Goal: Information Seeking & Learning: Learn about a topic

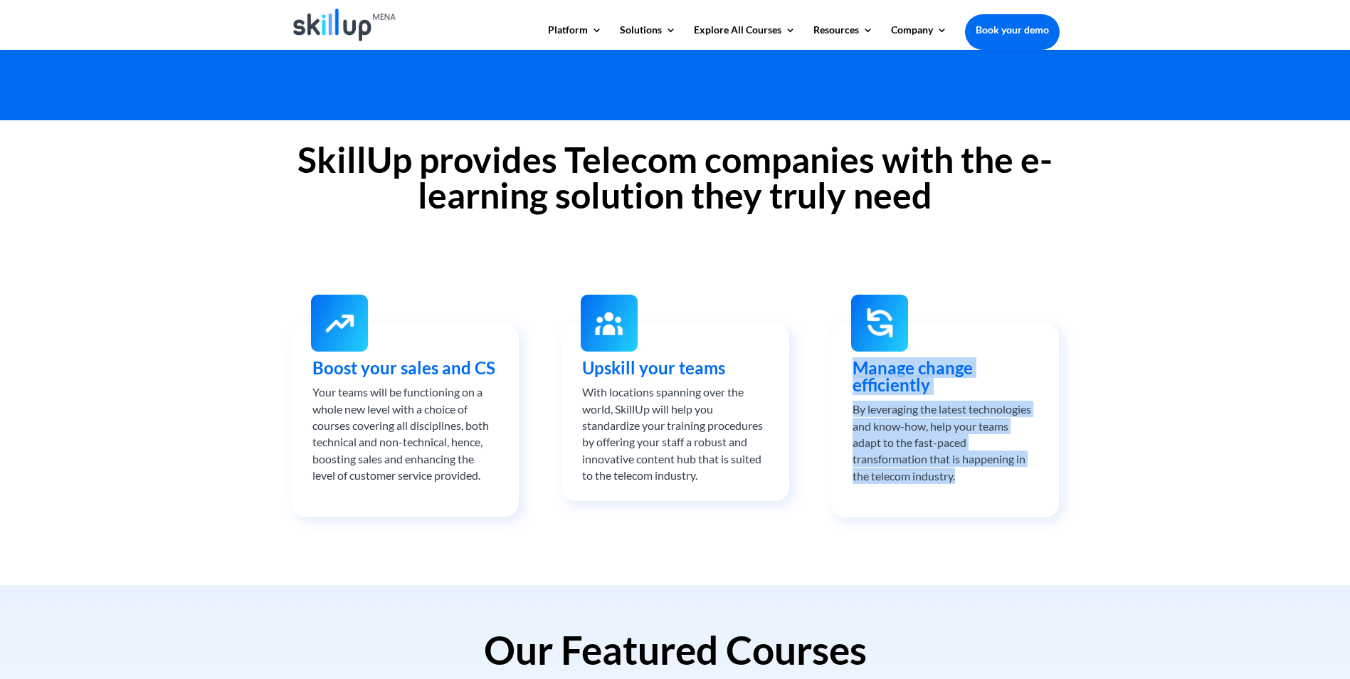
drag, startPoint x: 857, startPoint y: 366, endPoint x: 991, endPoint y: 476, distance: 173.5
click at [991, 476] on div "Manage change efficiently By leveraging the latest technologies and know-how, h…" at bounding box center [945, 421] width 185 height 125
drag, startPoint x: 991, startPoint y: 476, endPoint x: 893, endPoint y: 432, distance: 107.7
copy div "Manage change efficiently By leveraging the latest technologies and know-how, h…"
click at [928, 559] on div "SkillUp provides Telecom companies with the e-learning solution they truly need…" at bounding box center [675, 352] width 1350 height 465
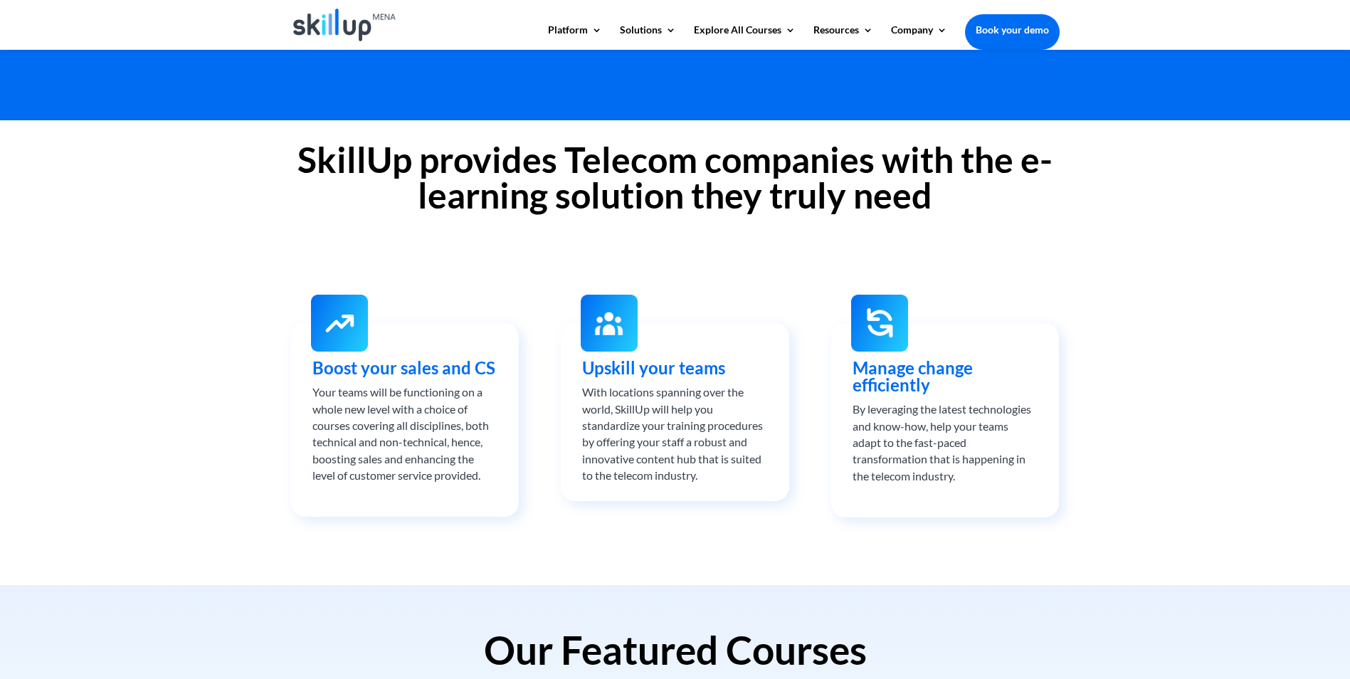
click at [476, 449] on div "Your teams will be functioning on a whole new level with a choice of courses co…" at bounding box center [405, 434] width 185 height 100
click at [617, 335] on img at bounding box center [609, 323] width 57 height 57
click at [791, 367] on div "Boost your sales and CS Your teams will be functioning on a whole new level wit…" at bounding box center [675, 429] width 769 height 216
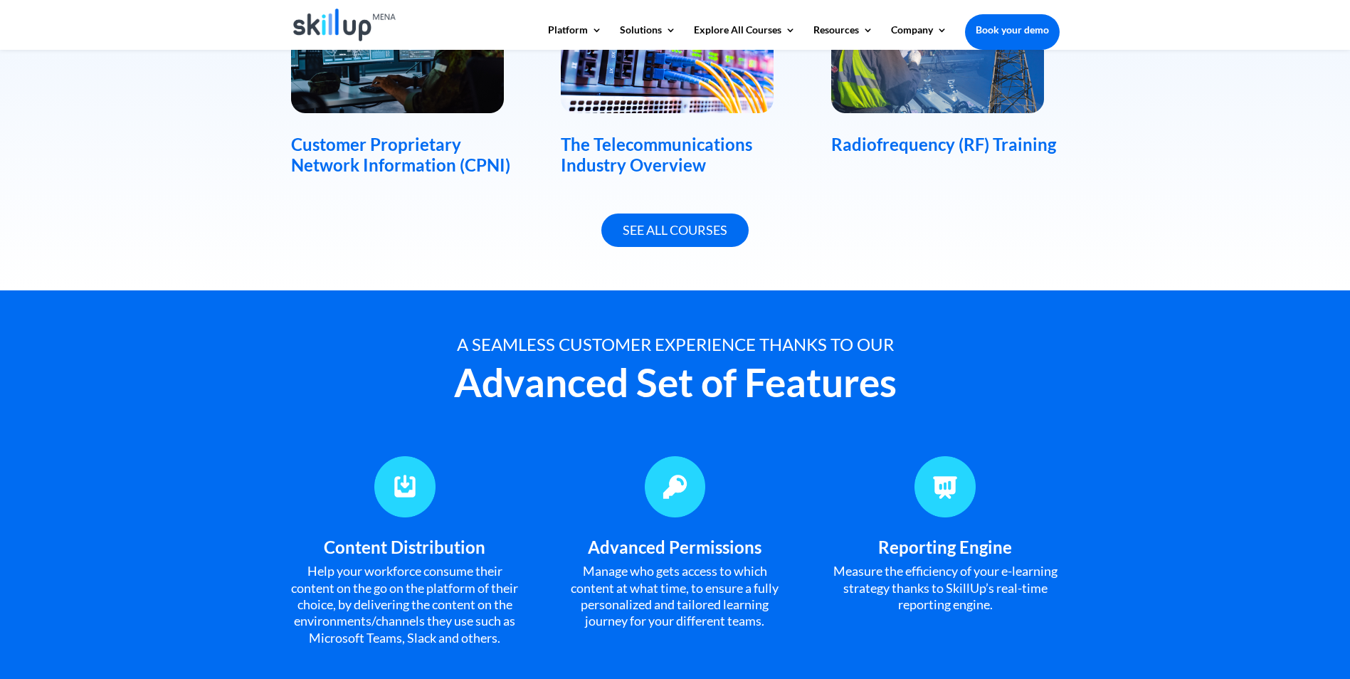
scroll to position [925, 0]
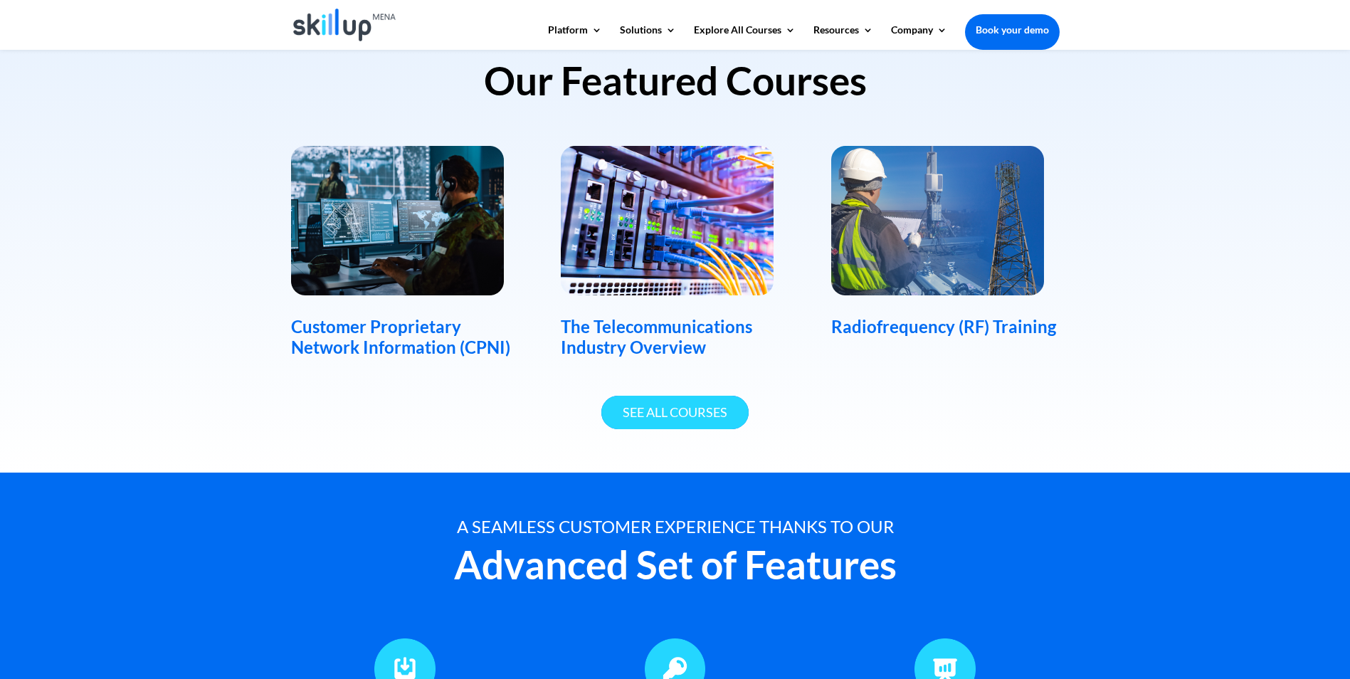
click at [688, 404] on link "See All Courses" at bounding box center [675, 412] width 147 height 33
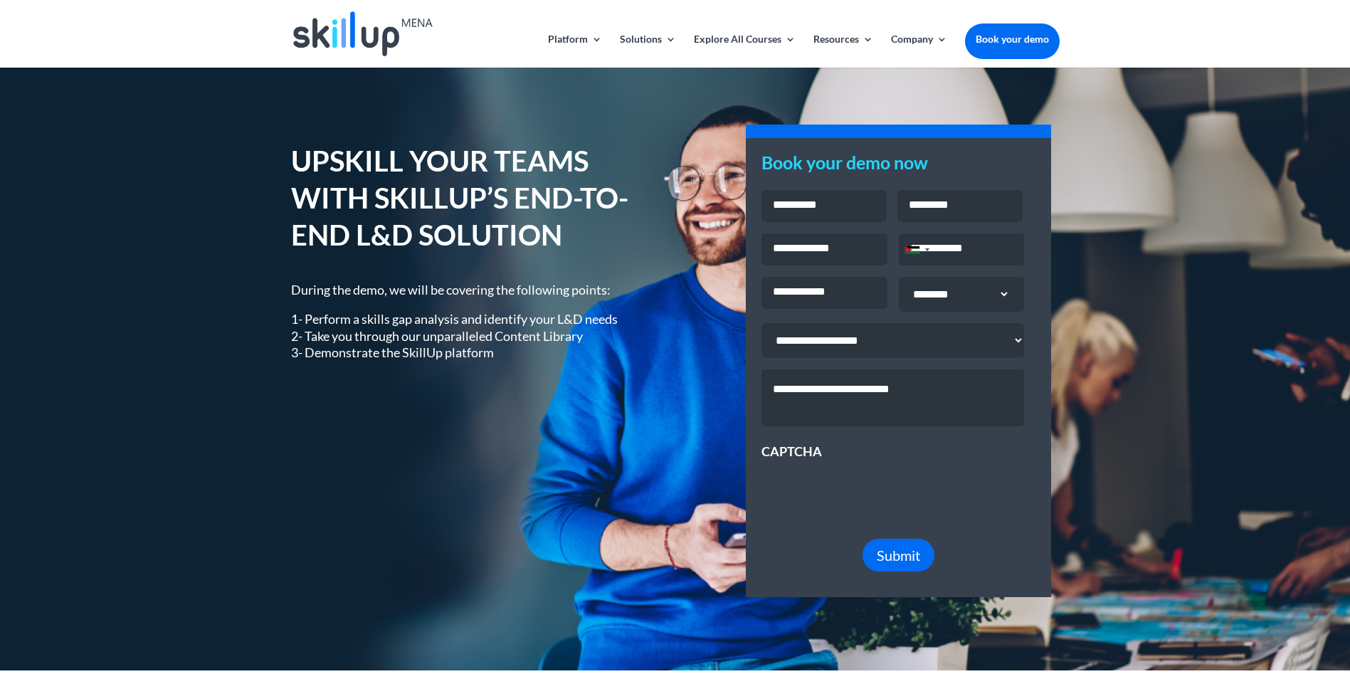
click at [439, 474] on div "UPSKILL YOUR TEAMS WITH SKILLUP’S END-TO-END L&D SOLUTION During the demo, we w…" at bounding box center [675, 369] width 769 height 495
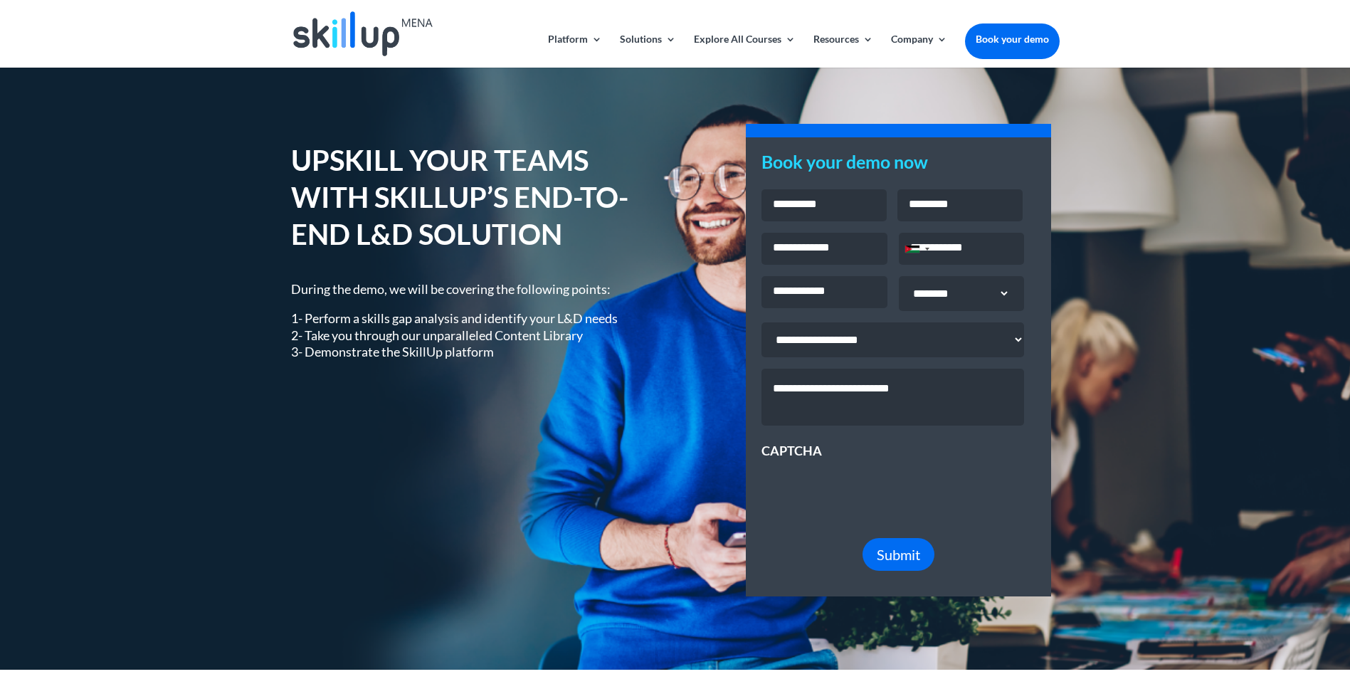
click at [401, 329] on p "1- Perform a skills gap analysis and identify your L&D needs 2- Take you throug…" at bounding box center [472, 335] width 363 height 50
click at [589, 273] on div "UPSKILL YOUR TEAMS WITH SKILLUP’S END-TO-END L&D SOLUTION During the demo, we w…" at bounding box center [472, 260] width 363 height 241
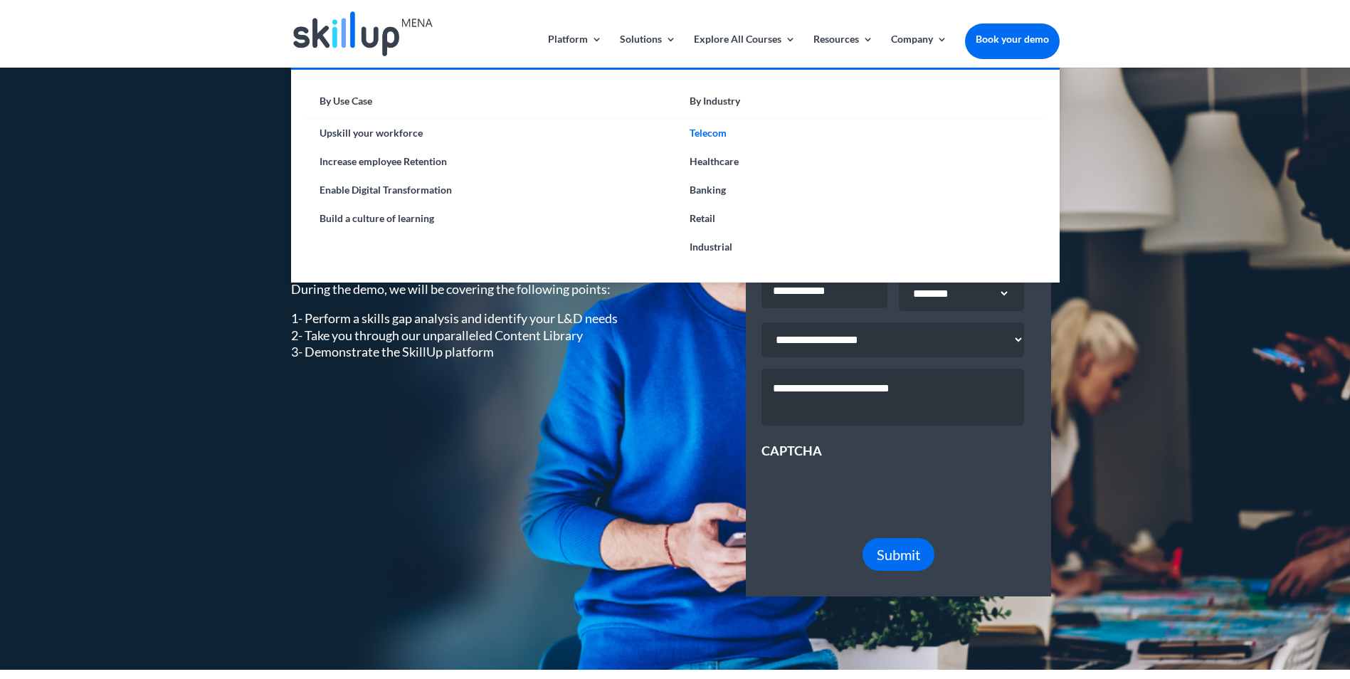
click at [700, 131] on link "Telecom" at bounding box center [861, 133] width 370 height 28
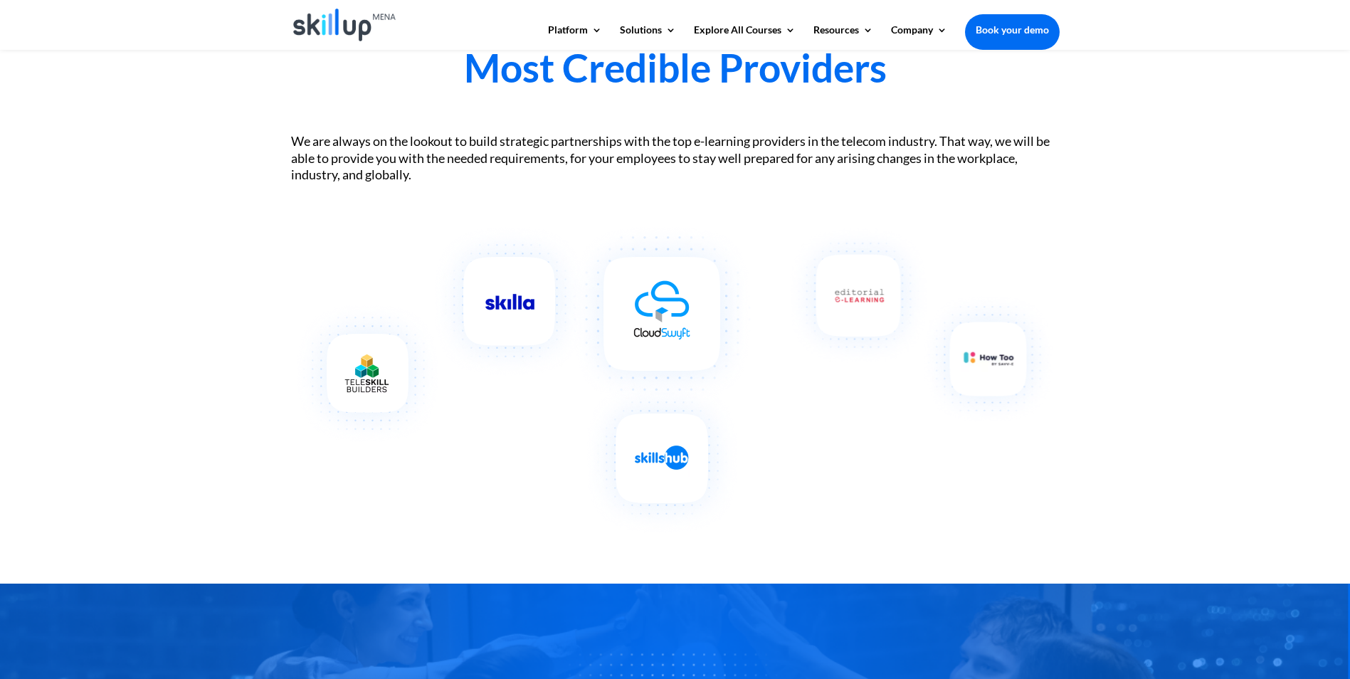
scroll to position [2064, 0]
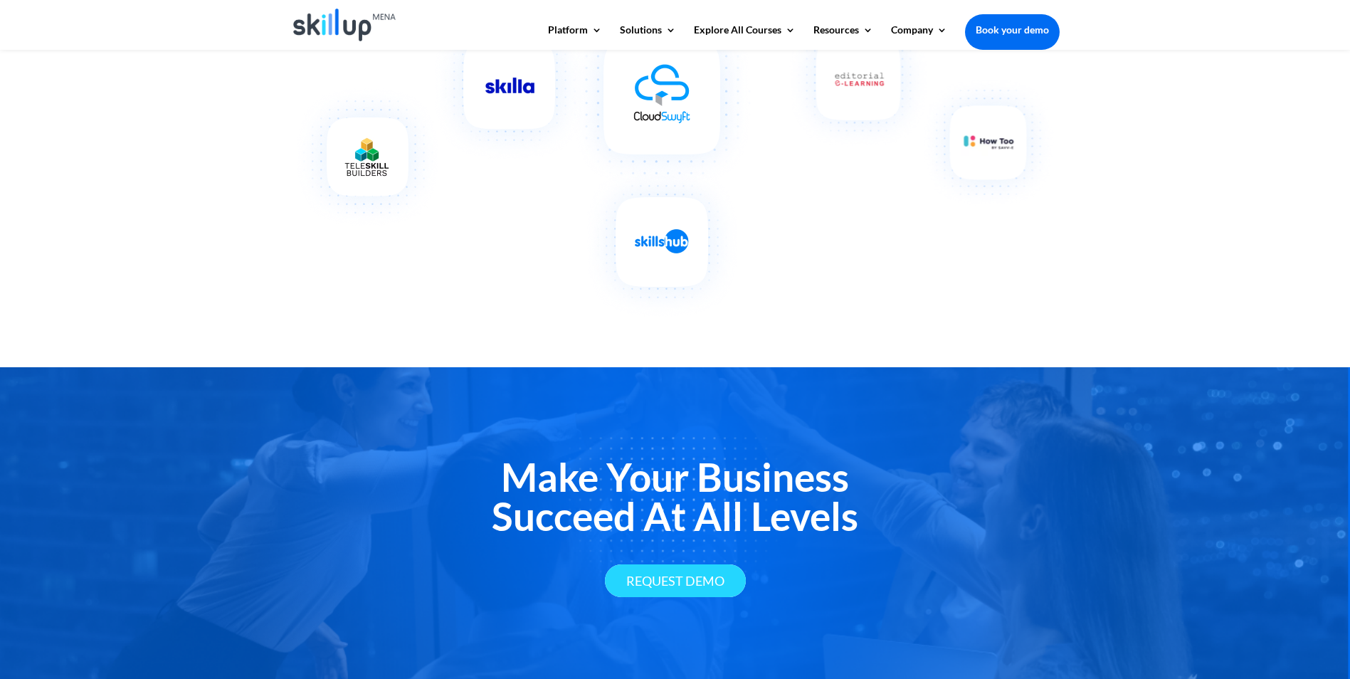
click at [712, 597] on link "Request Demo" at bounding box center [675, 581] width 141 height 33
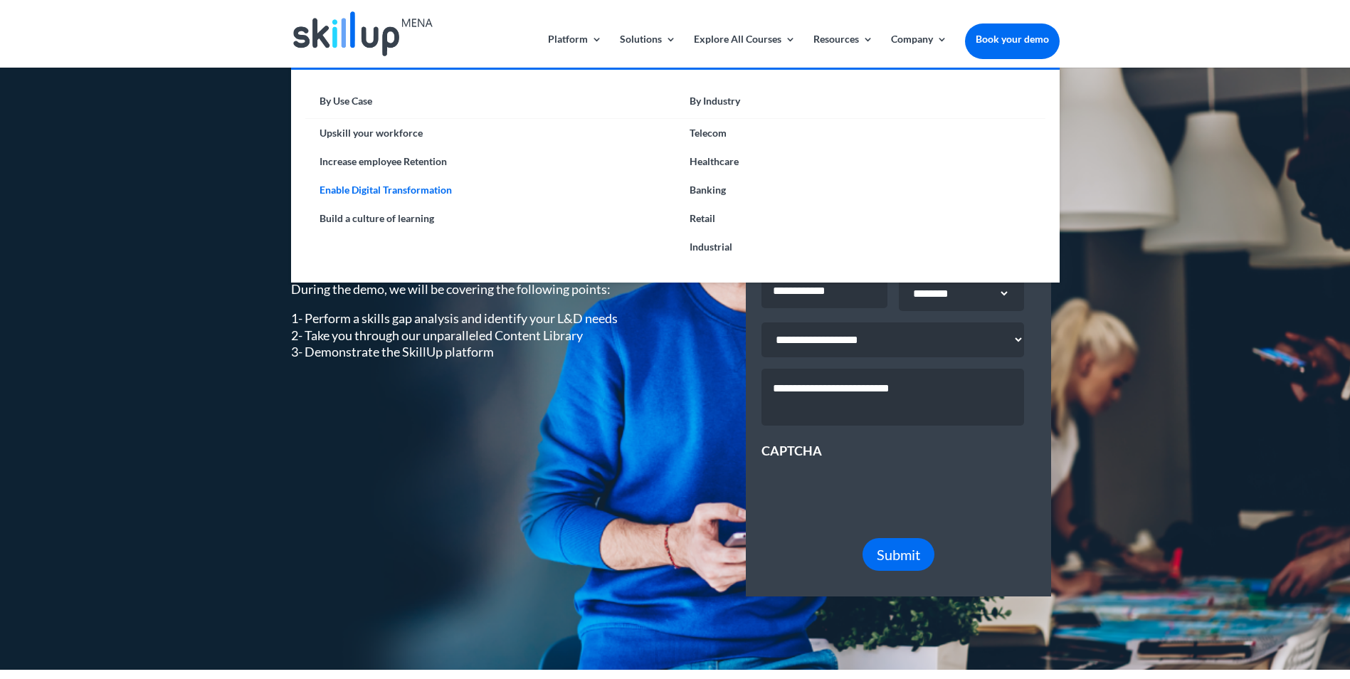
click at [391, 184] on link "Enable Digital Transformation" at bounding box center [490, 190] width 370 height 28
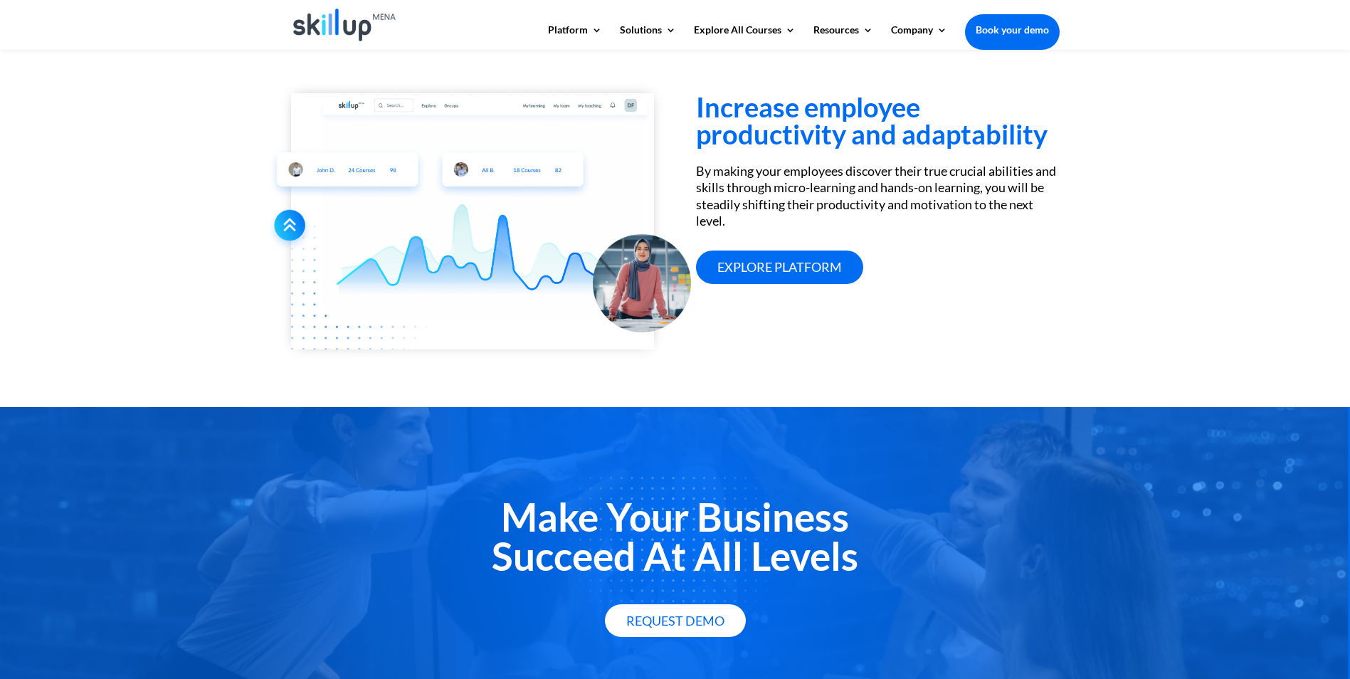
scroll to position [1353, 0]
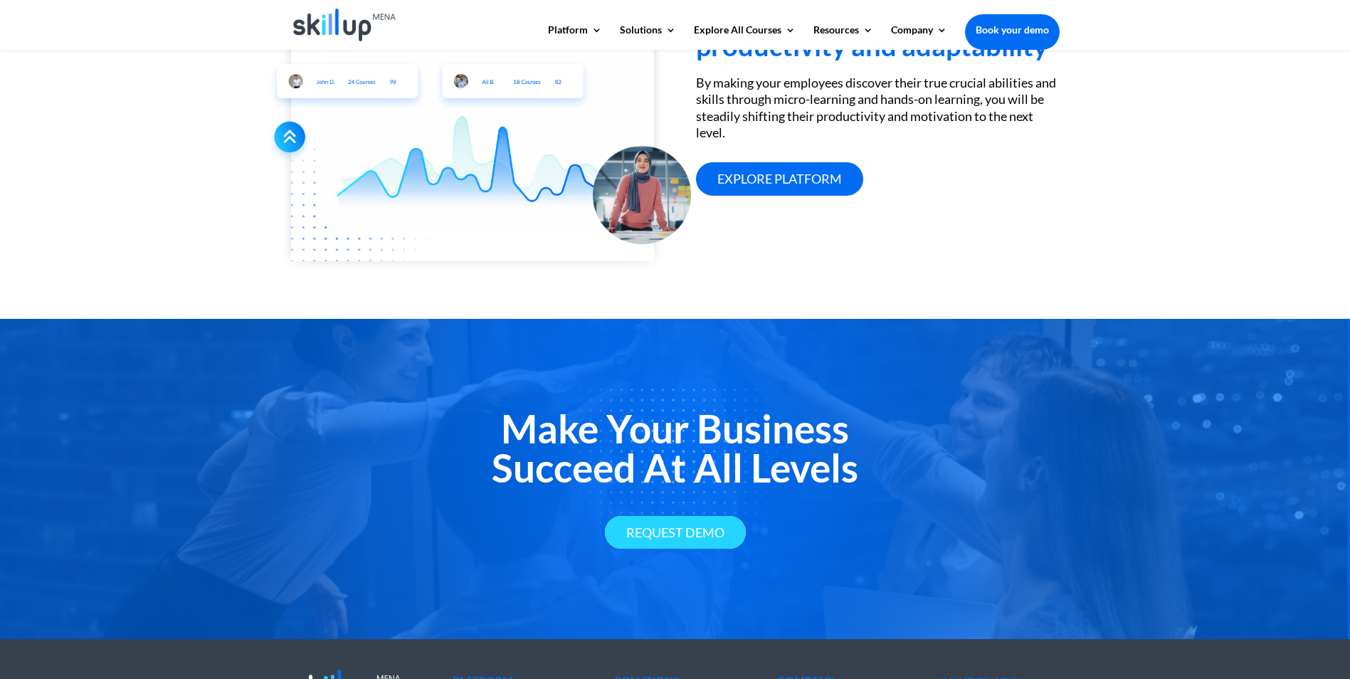
click at [696, 530] on link "Request Demo" at bounding box center [675, 532] width 141 height 33
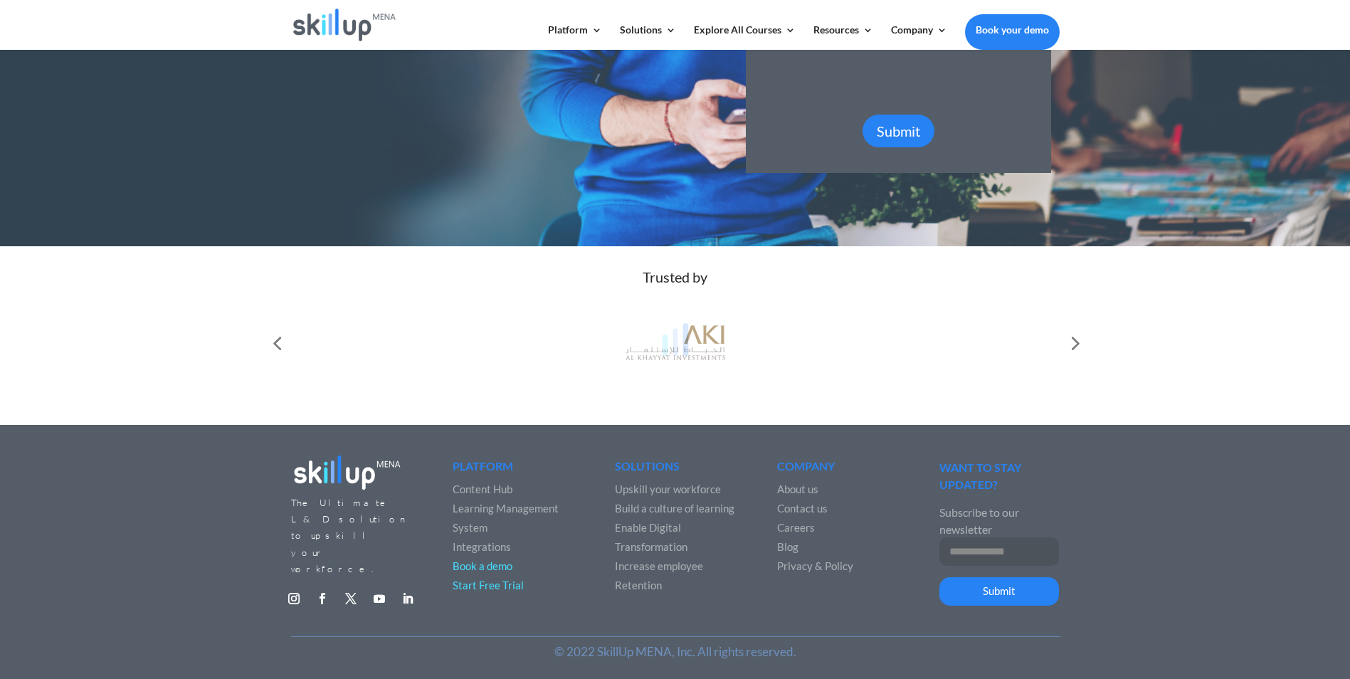
scroll to position [414, 0]
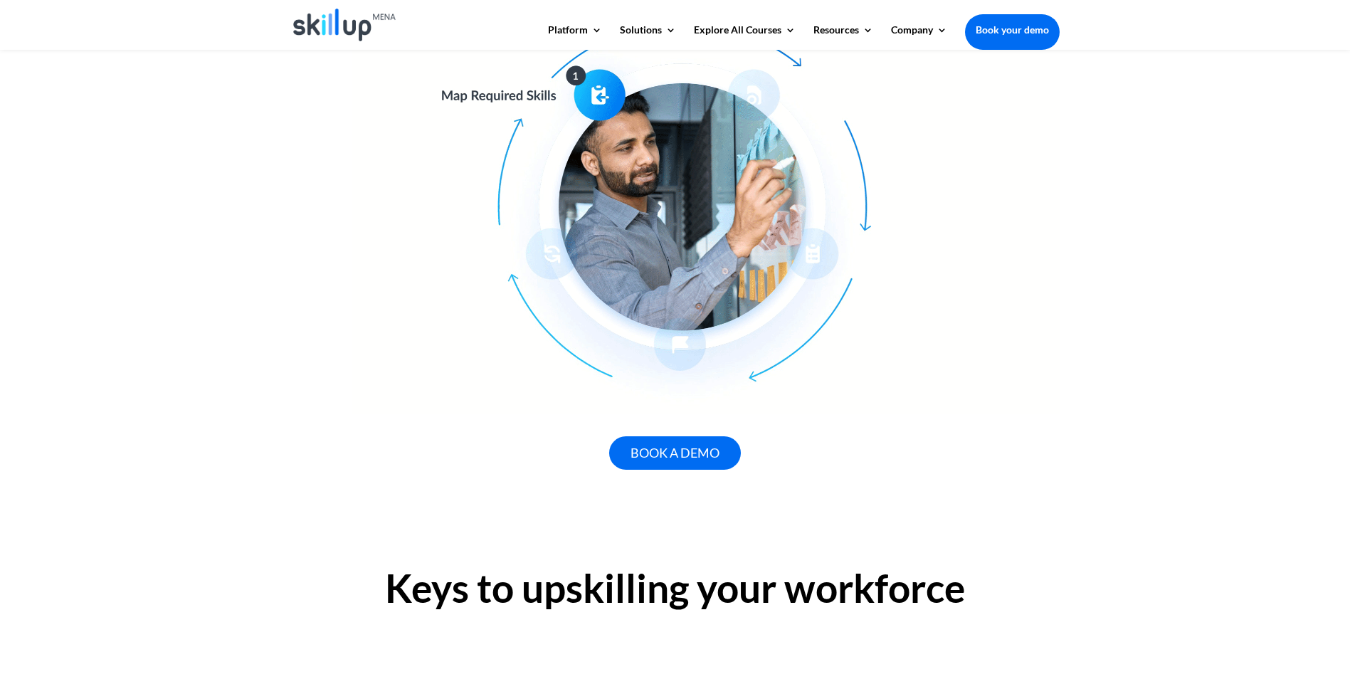
scroll to position [925, 0]
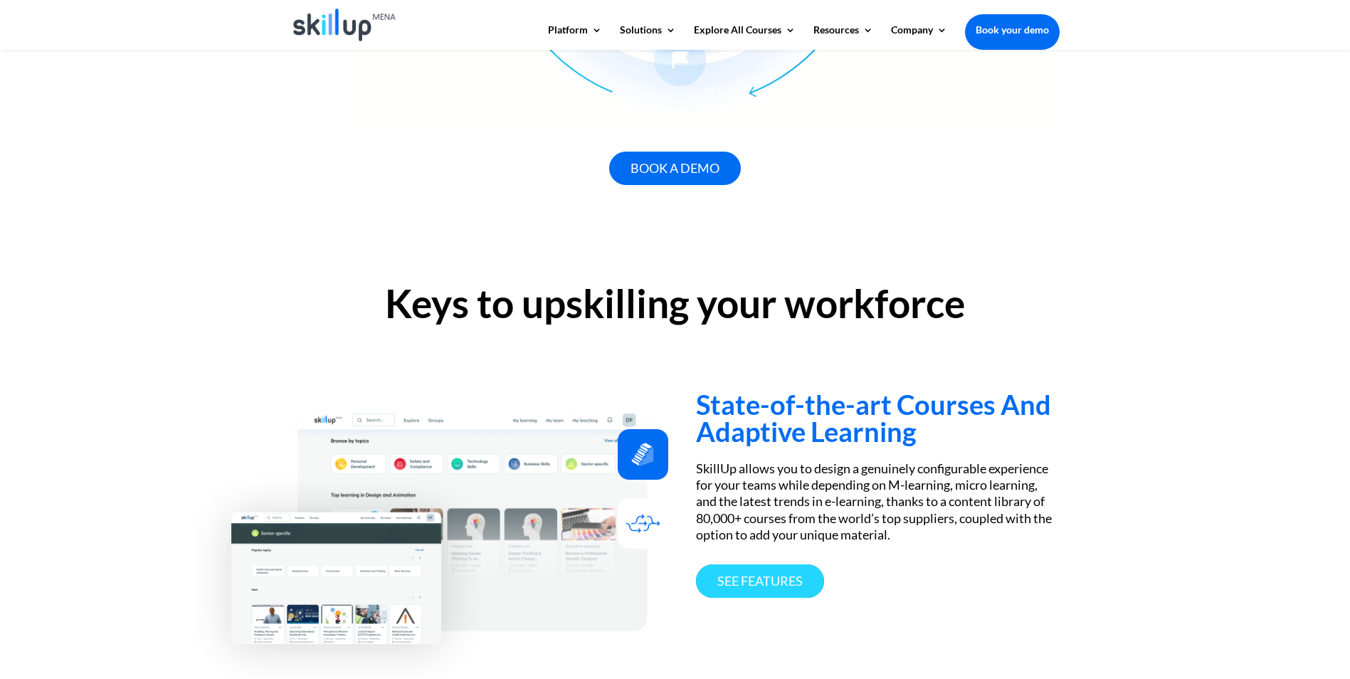
click at [753, 578] on link "See features" at bounding box center [760, 581] width 128 height 33
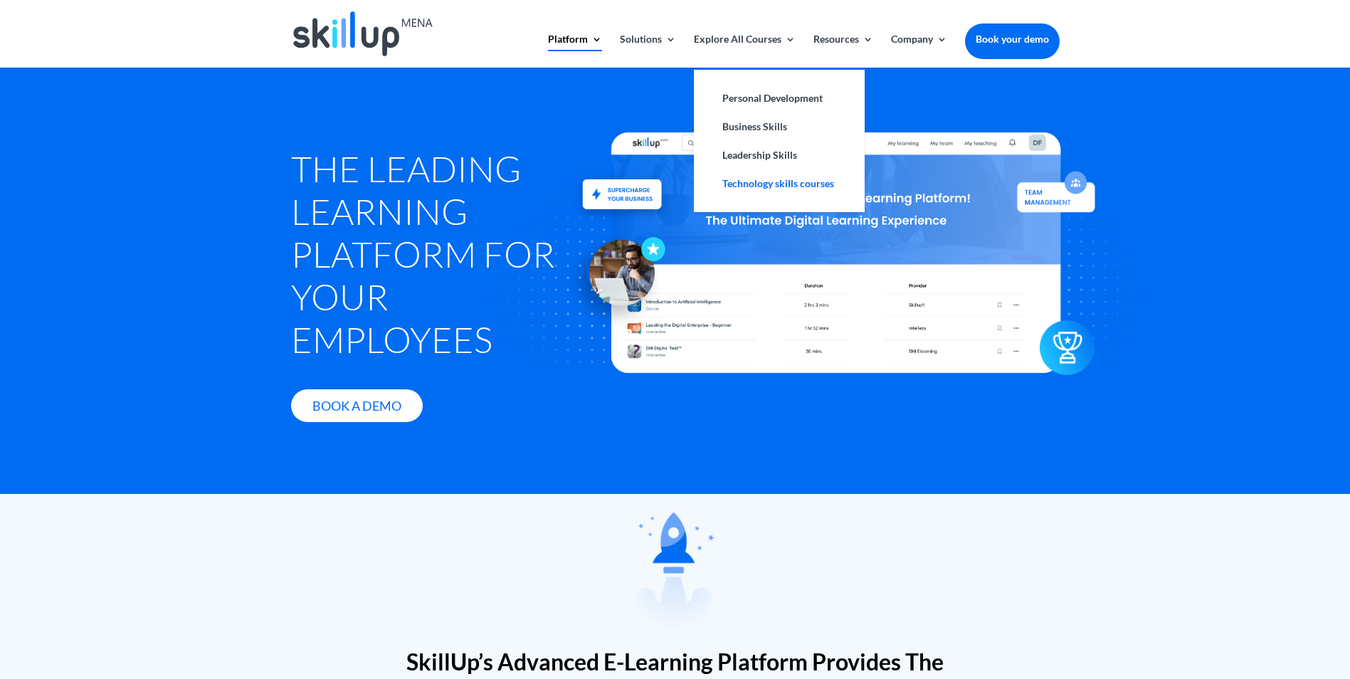
click at [774, 181] on link "Technology skills courses" at bounding box center [779, 183] width 142 height 28
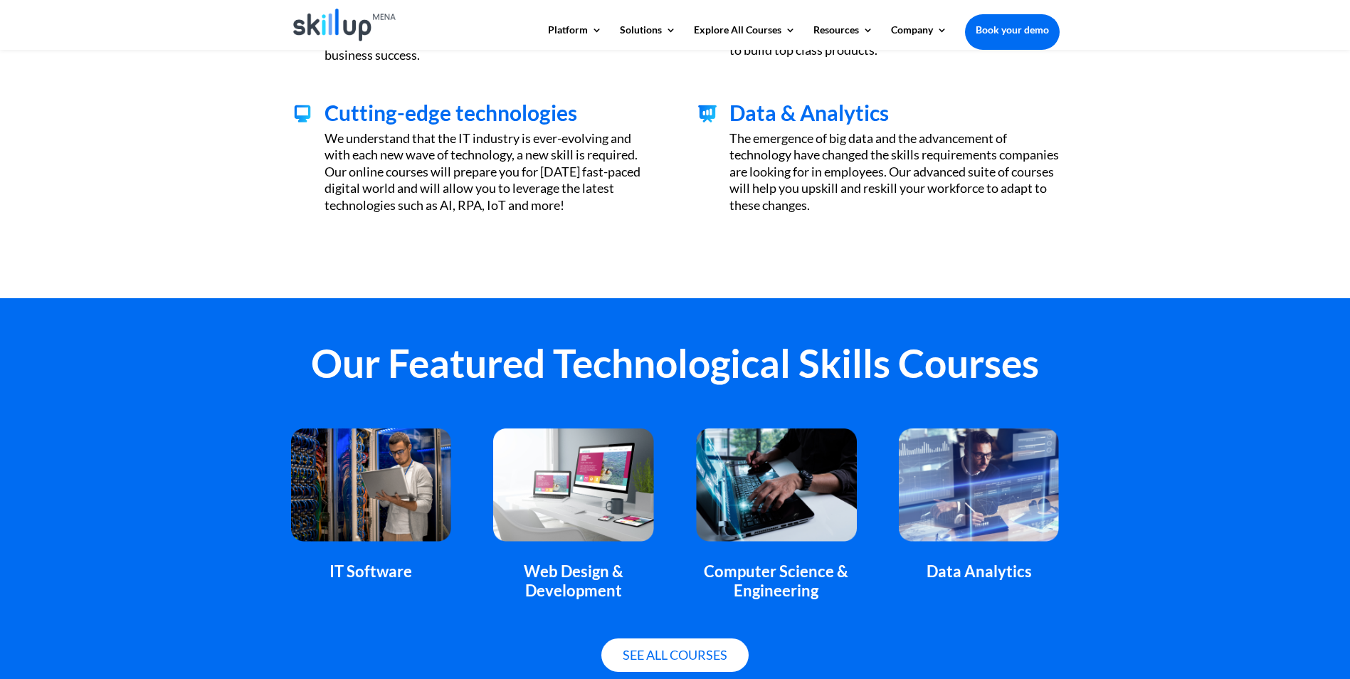
scroll to position [712, 0]
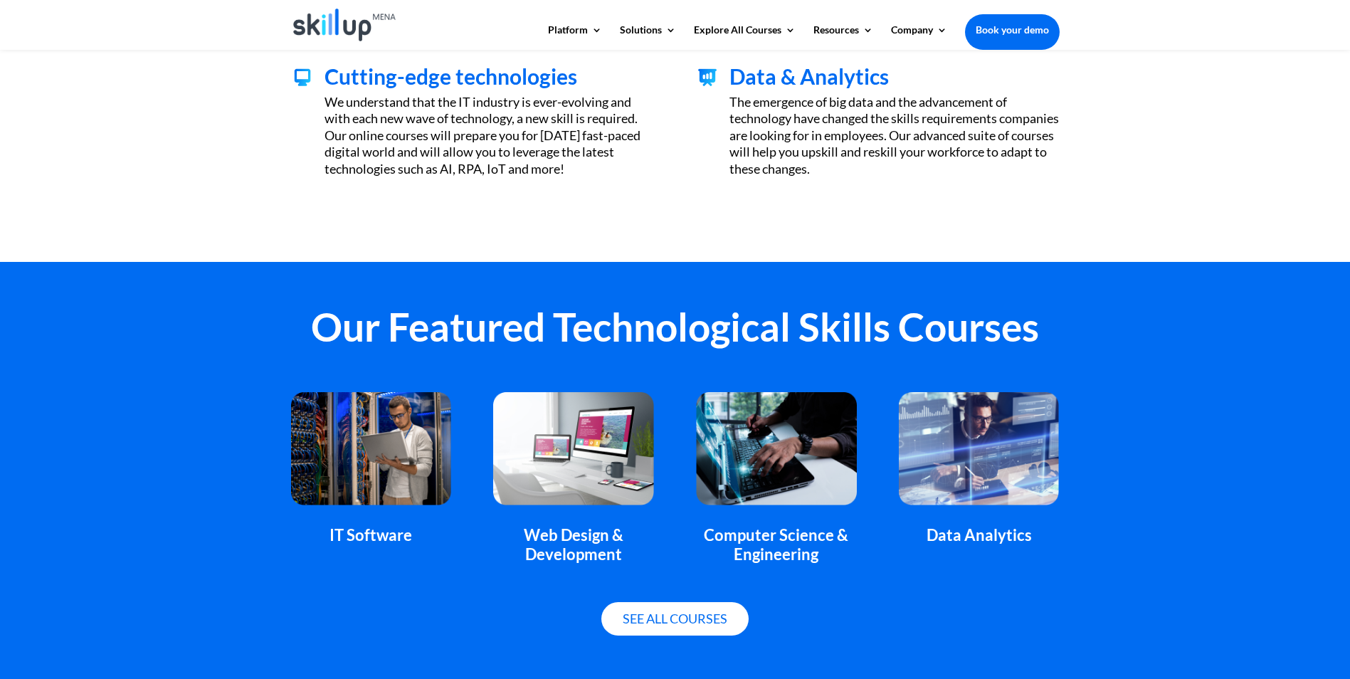
click at [340, 441] on img at bounding box center [371, 448] width 160 height 112
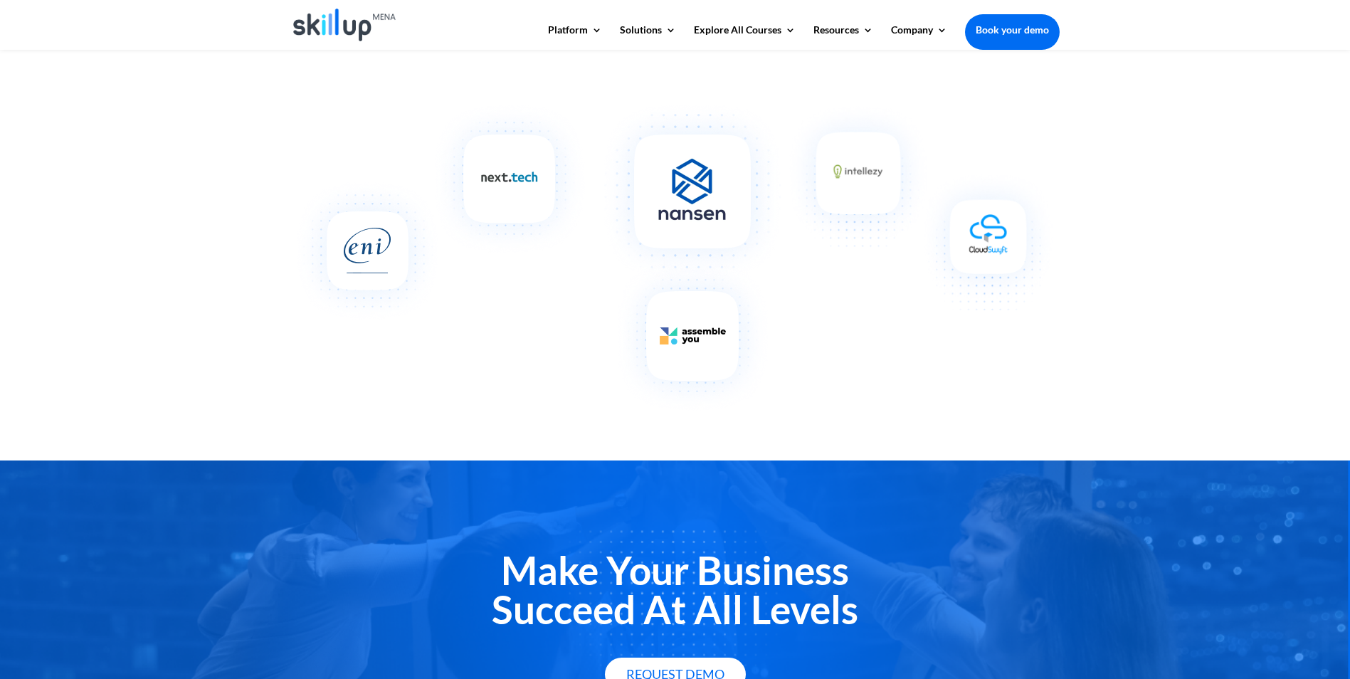
scroll to position [1106, 0]
